Goal: Task Accomplishment & Management: Manage account settings

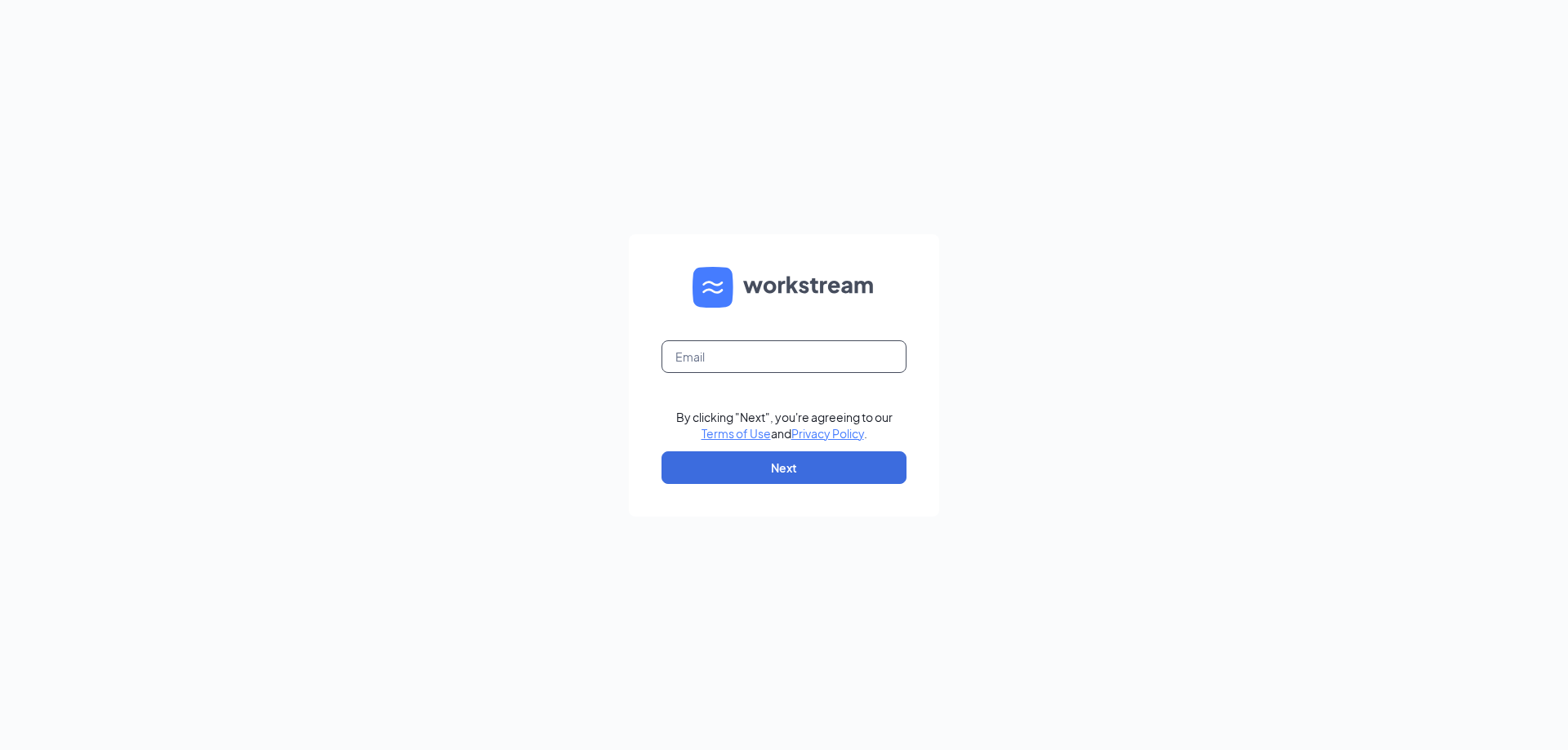
click at [748, 360] on input "text" at bounding box center [784, 357] width 245 height 33
type input "wendys74@calhounmc.com"
click at [775, 463] on button "Next" at bounding box center [784, 467] width 245 height 33
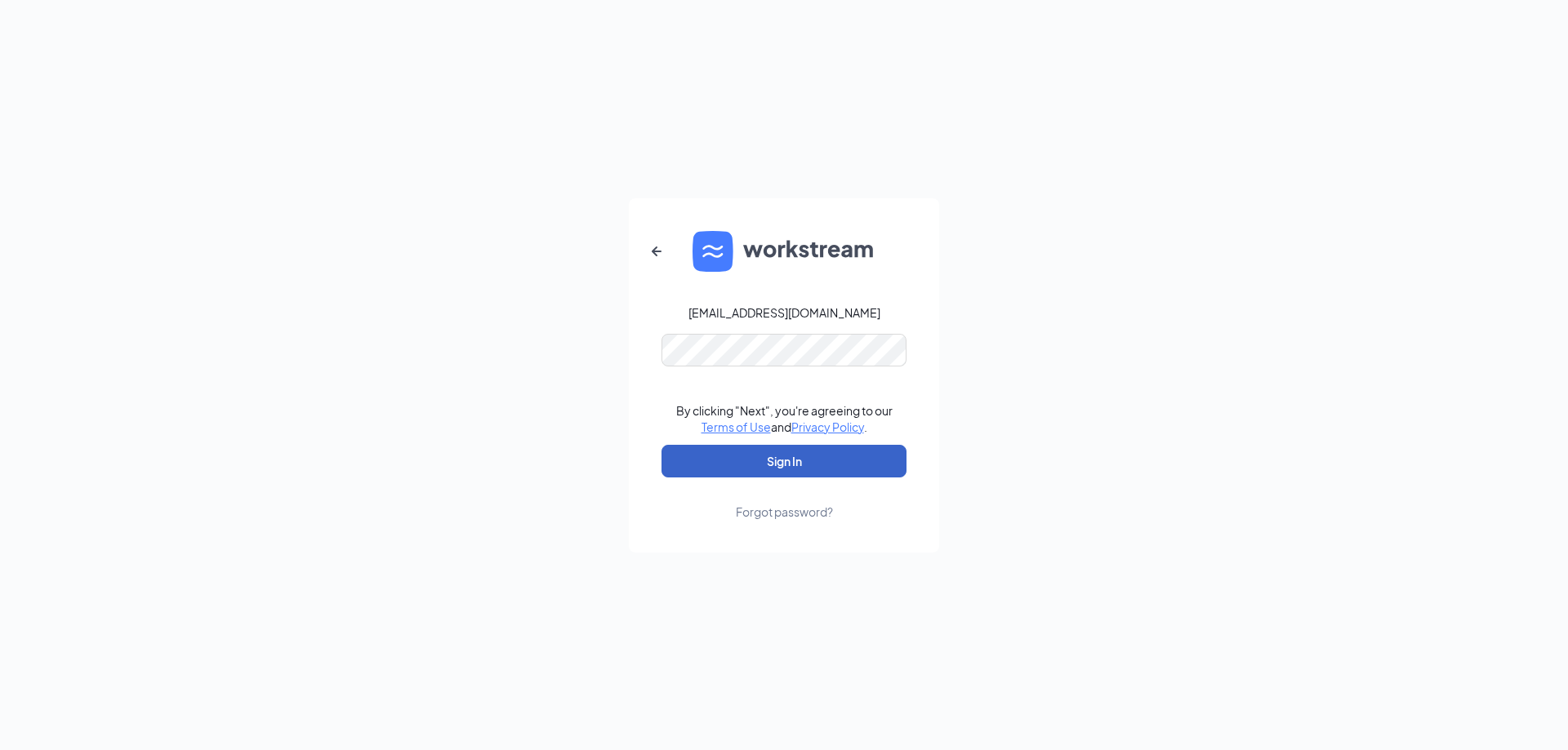
click at [786, 473] on button "Sign In" at bounding box center [784, 461] width 245 height 33
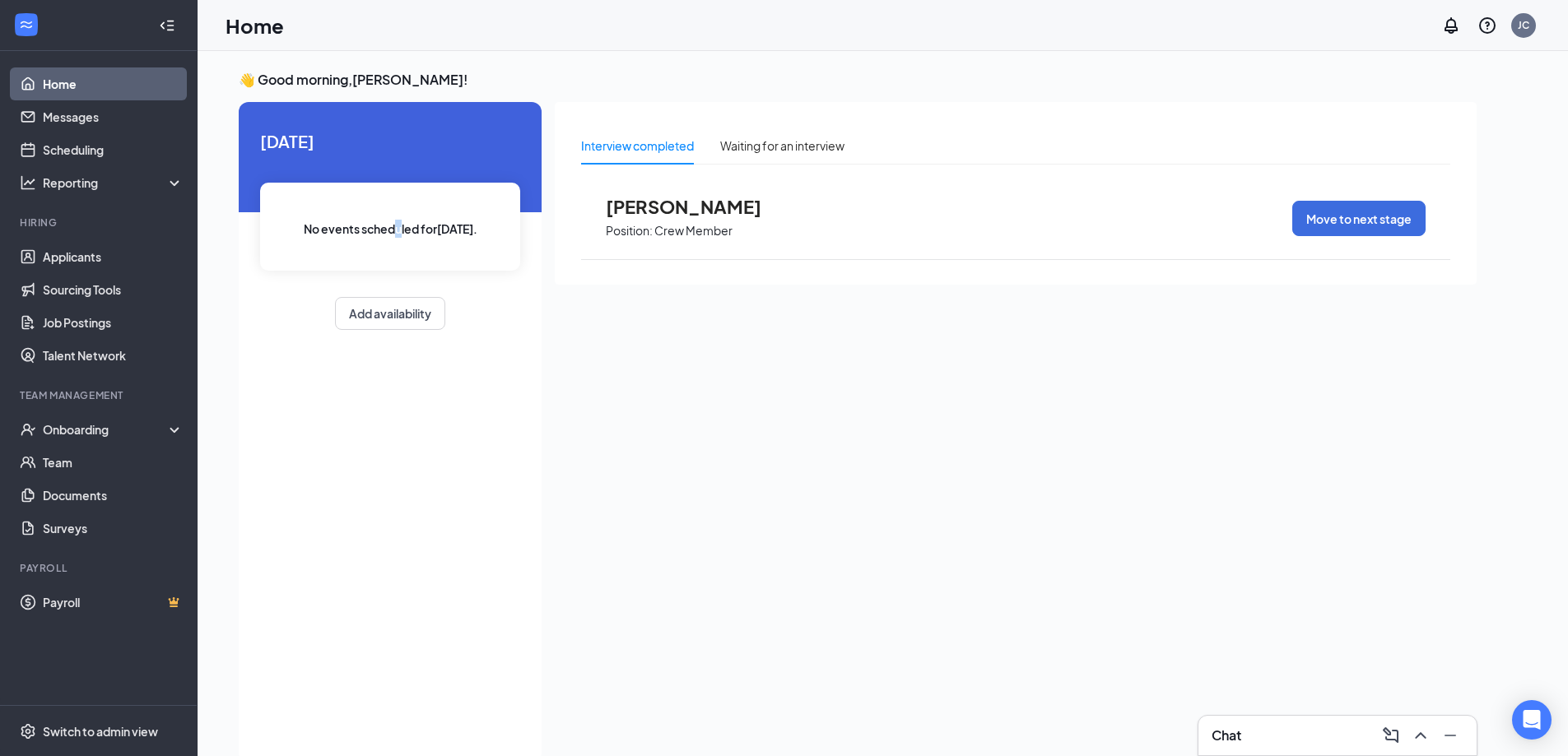
click at [398, 246] on div "No events scheduled for [DATE] ." at bounding box center [391, 227] width 261 height 88
click at [429, 271] on div "No events scheduled for [DATE] ." at bounding box center [391, 227] width 261 height 88
click at [817, 158] on div "Waiting for an interview" at bounding box center [783, 145] width 125 height 38
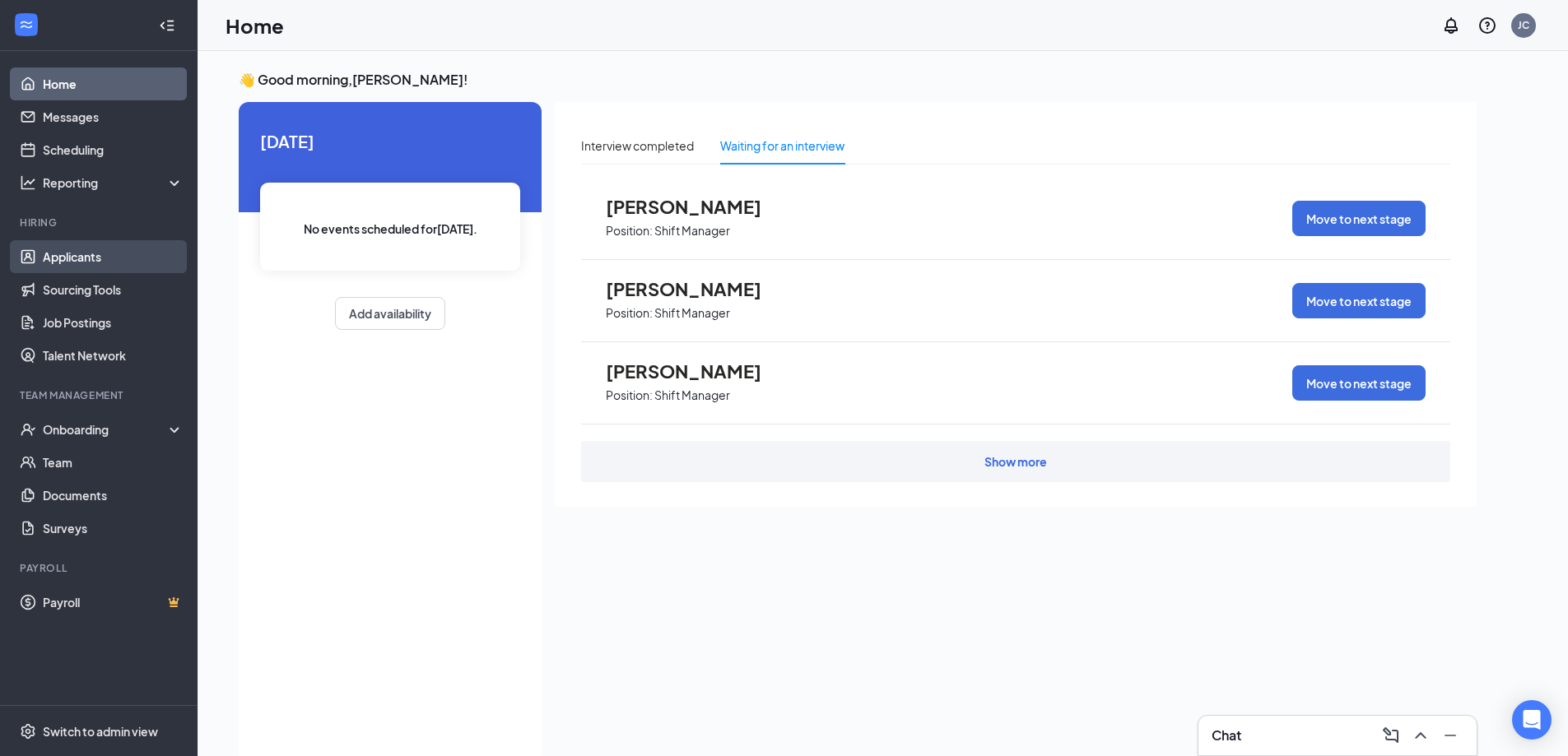
click at [130, 260] on link "Applicants" at bounding box center [112, 257] width 141 height 33
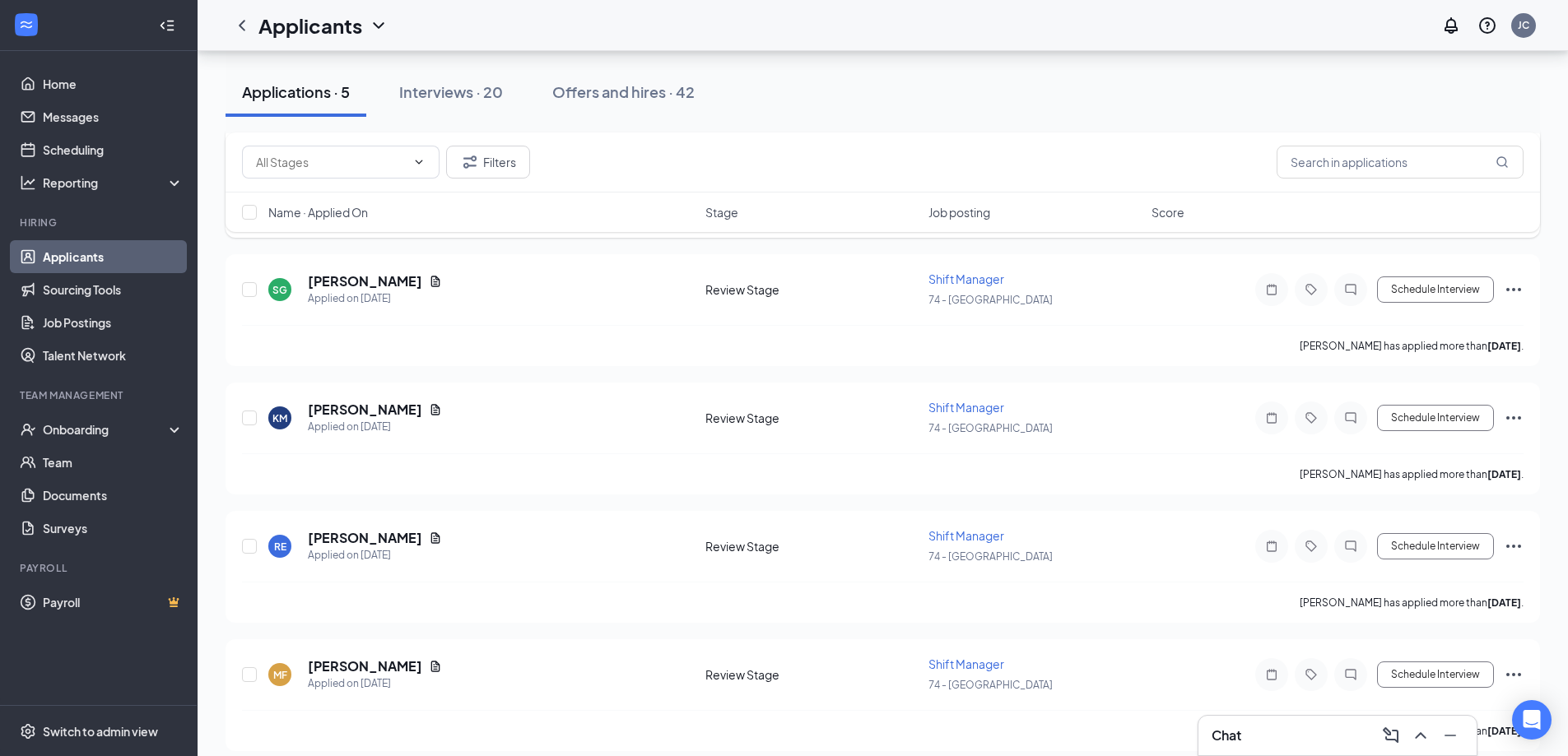
scroll to position [208, 0]
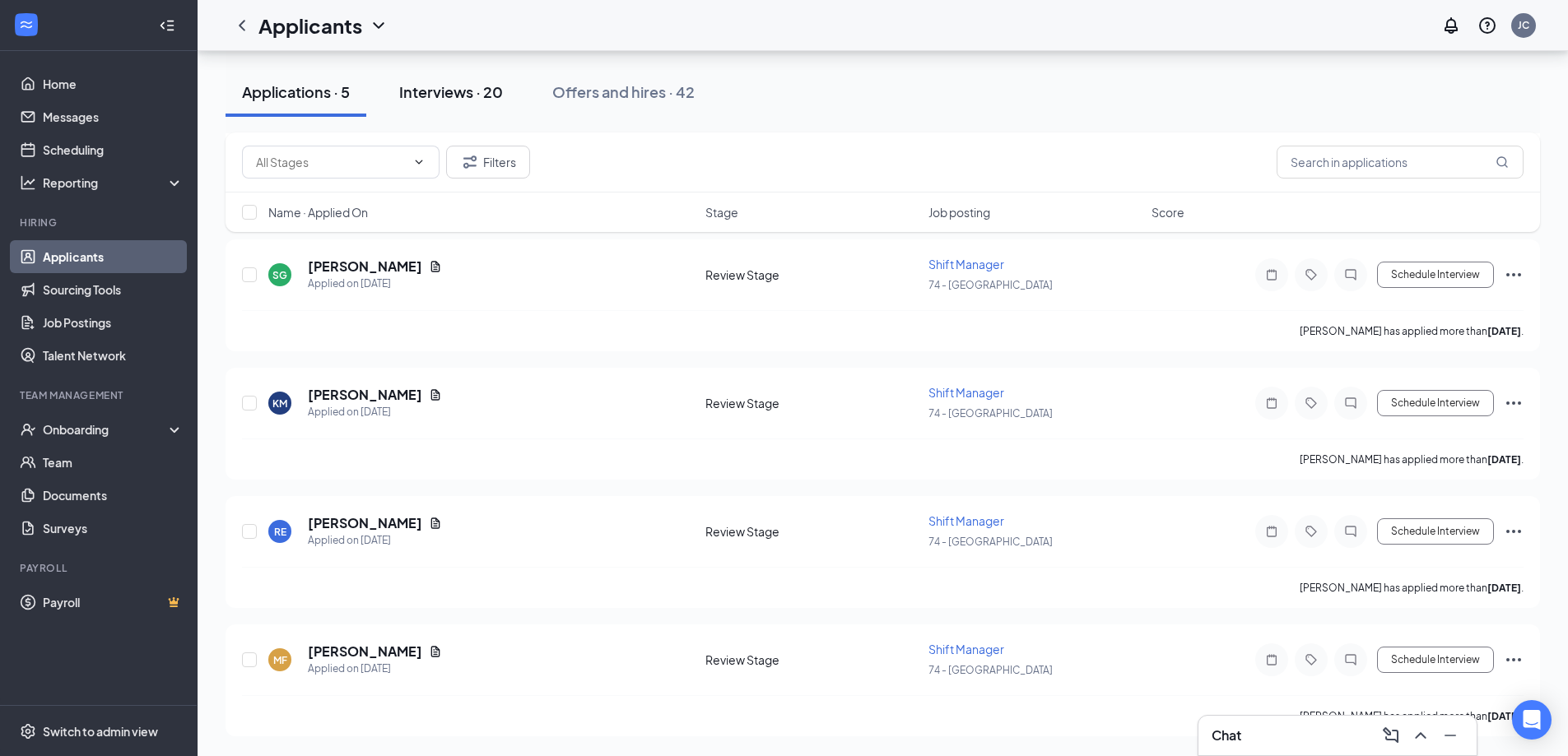
drag, startPoint x: 471, startPoint y: 87, endPoint x: 463, endPoint y: 95, distance: 11.3
click at [465, 94] on div "Interviews · 20" at bounding box center [451, 92] width 104 height 21
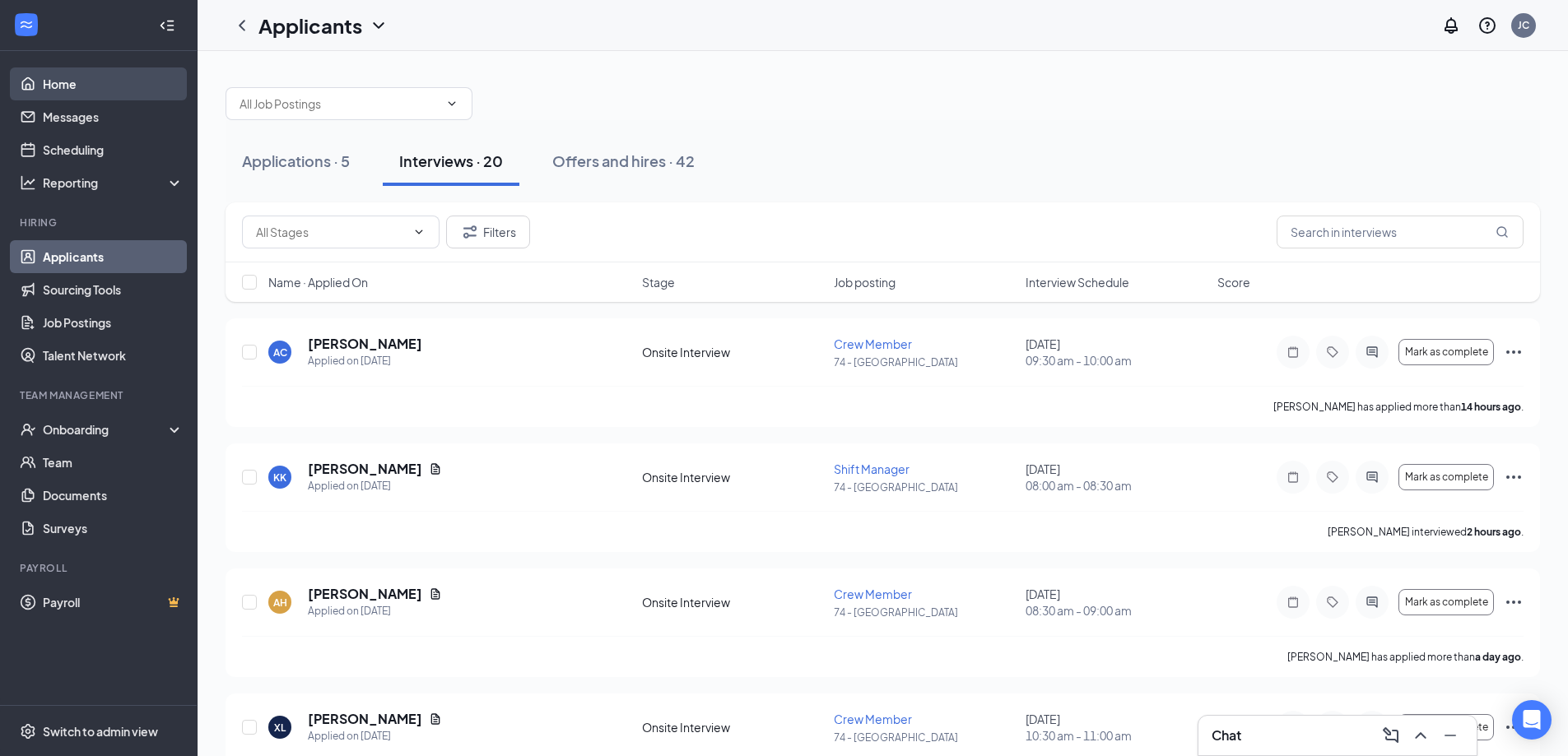
click at [66, 91] on link "Home" at bounding box center [112, 83] width 141 height 33
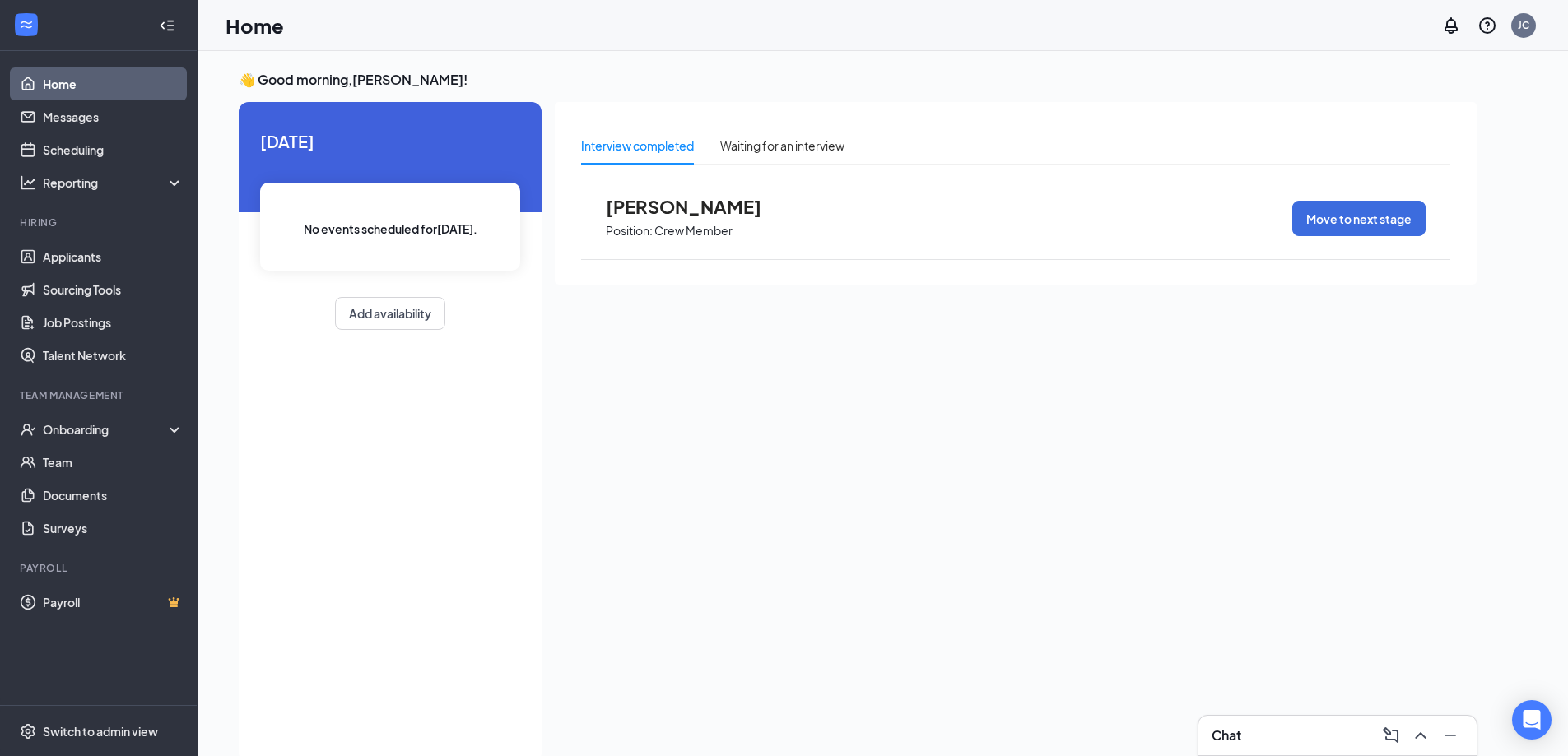
click at [136, 88] on link "Home" at bounding box center [112, 83] width 141 height 33
click at [739, 134] on div "Waiting for an interview" at bounding box center [783, 145] width 125 height 38
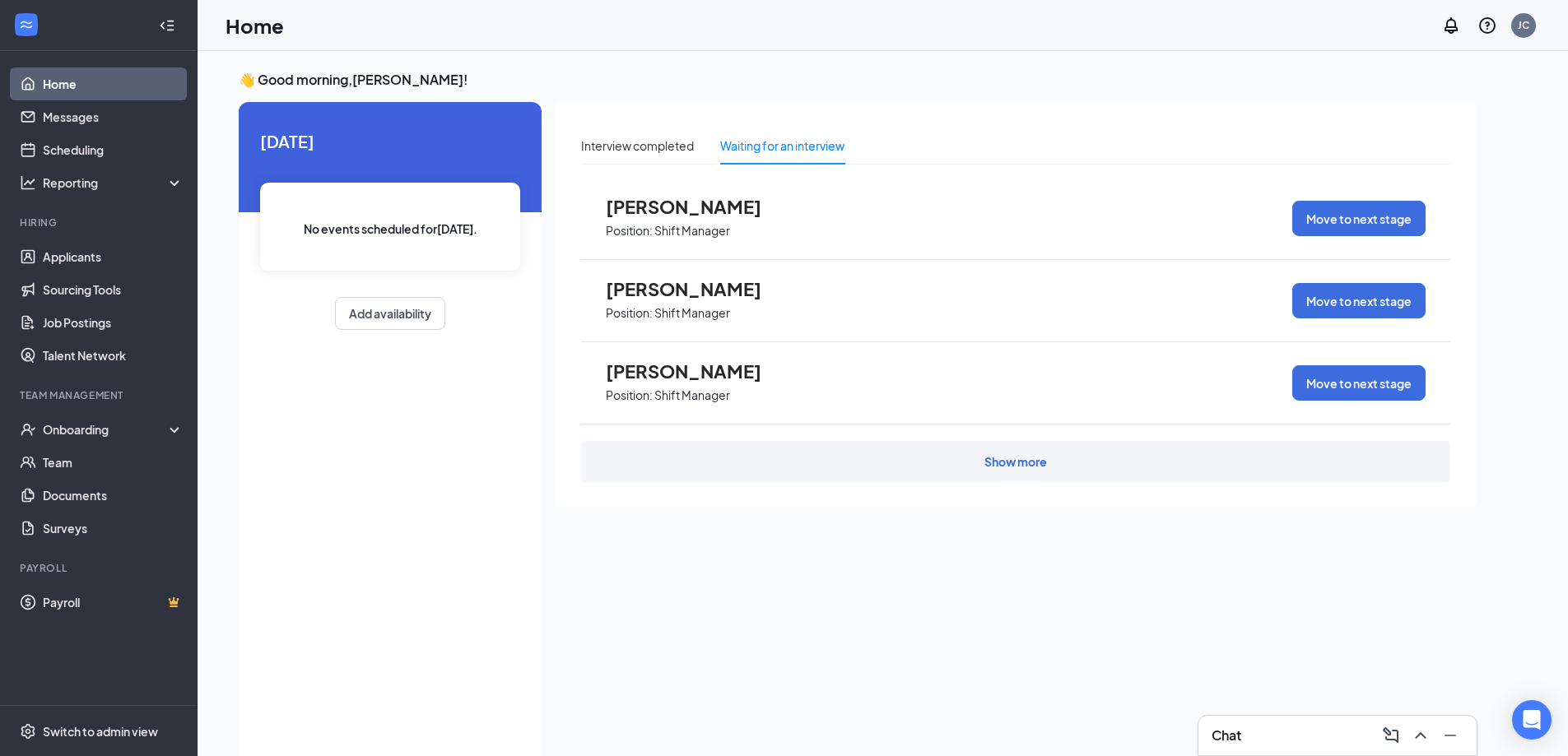
click at [730, 439] on div "[PERSON_NAME] Position: Shift Manager Move to next stage [PERSON_NAME] Position…" at bounding box center [1016, 329] width 869 height 305
click at [730, 453] on div "Show more" at bounding box center [1016, 462] width 869 height 42
